Goal: Communication & Community: Answer question/provide support

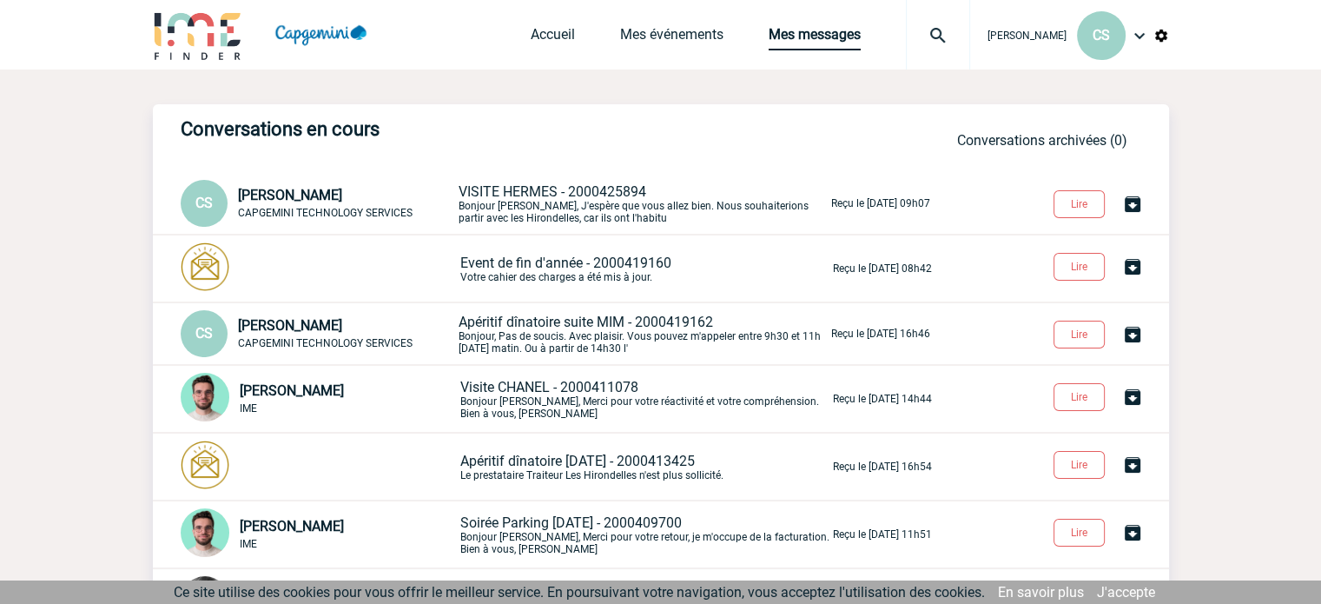
click at [816, 37] on link "Mes messages" at bounding box center [815, 38] width 92 height 24
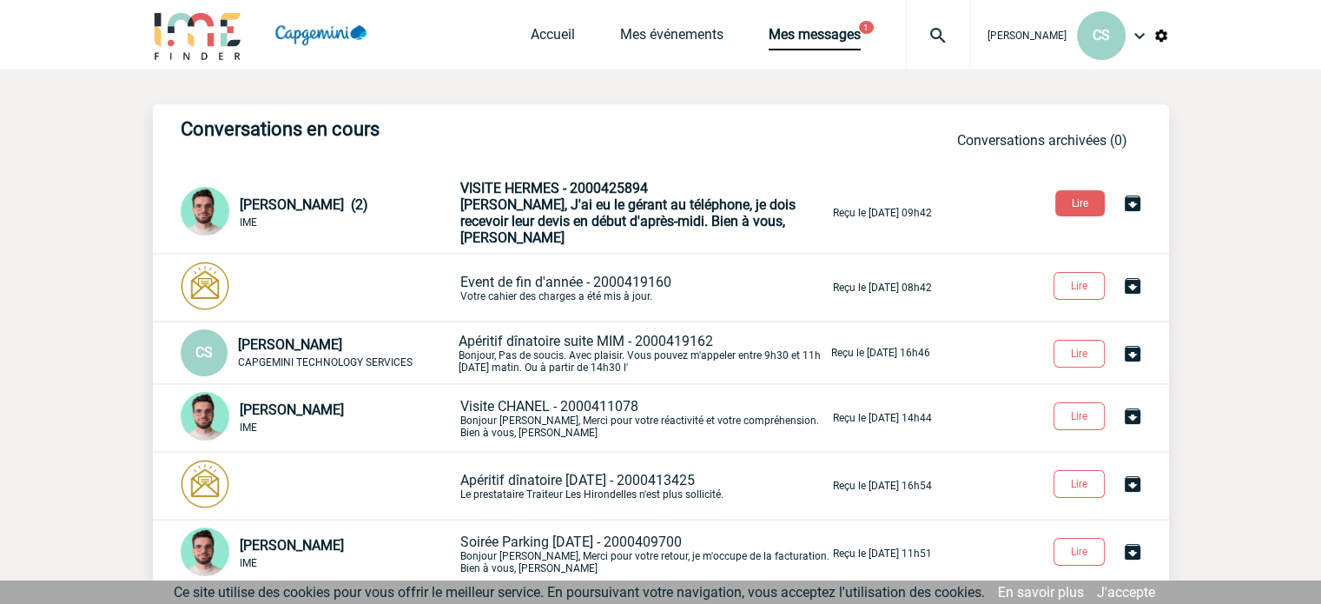
click at [592, 194] on span "VISITE HERMES - 2000425894" at bounding box center [554, 188] width 188 height 17
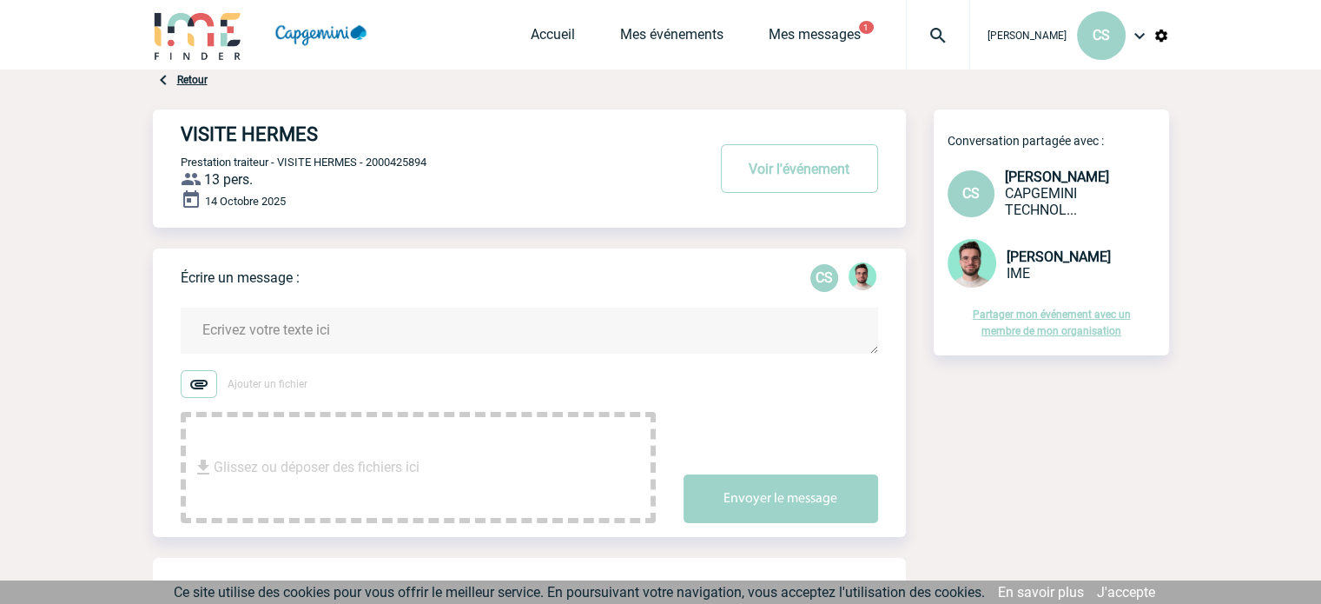
scroll to position [695, 0]
